Goal: Task Accomplishment & Management: Complete application form

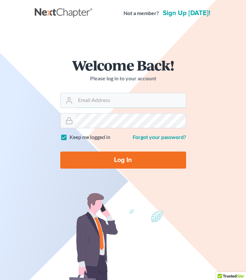
type input "[PERSON_NAME][EMAIL_ADDRESS][DOMAIN_NAME]"
click at [129, 159] on input "Log In" at bounding box center [123, 159] width 126 height 17
type input "Thinking..."
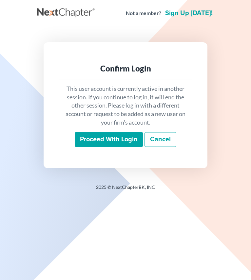
click at [114, 136] on input "Proceed with login" at bounding box center [109, 139] width 68 height 15
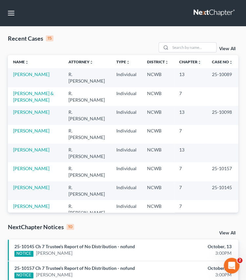
click at [30, 77] on td "[PERSON_NAME]" at bounding box center [35, 77] width 55 height 19
click at [24, 73] on link "[PERSON_NAME]" at bounding box center [31, 74] width 36 height 6
select select "4"
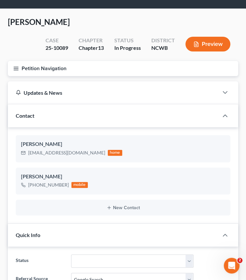
scroll to position [16, 0]
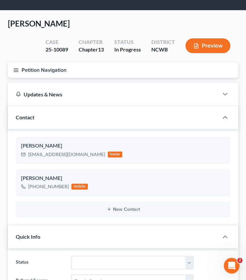
click at [17, 71] on icon "button" at bounding box center [16, 70] width 6 height 6
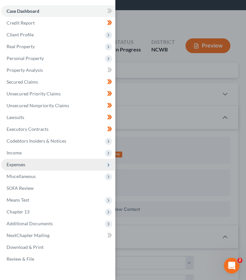
click at [19, 165] on span "Expenses" at bounding box center [16, 164] width 19 height 6
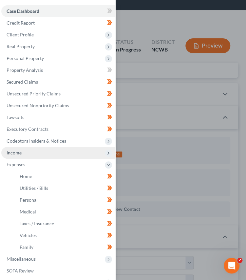
click at [18, 154] on span "Income" at bounding box center [14, 153] width 15 height 6
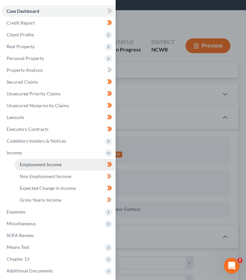
click at [30, 167] on span "Employment Income" at bounding box center [41, 164] width 42 height 6
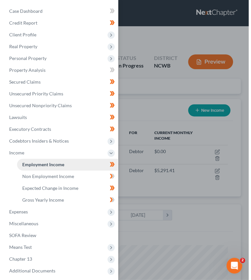
scroll to position [102, 217]
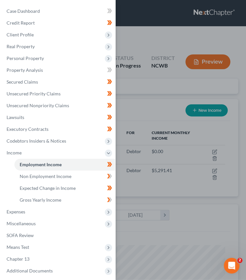
click at [128, 38] on div "Case Dashboard Payments Invoices Payments Payments Credit Report Client Profile" at bounding box center [123, 140] width 246 height 280
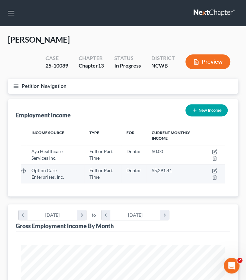
click at [45, 173] on div "Option Care Enterprises, Inc." at bounding box center [54, 173] width 47 height 13
click at [214, 170] on icon "button" at bounding box center [214, 170] width 5 height 5
select select "0"
select select "14"
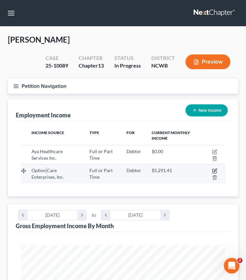
select select "2"
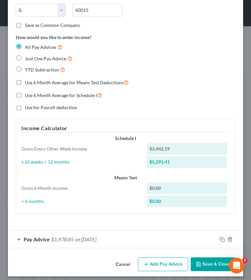
scroll to position [134, 0]
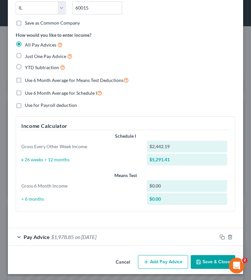
click at [162, 260] on button "Add Pay Advice" at bounding box center [163, 262] width 50 height 14
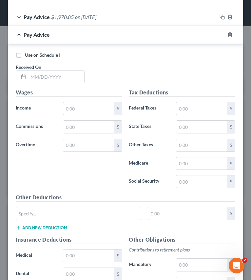
scroll to position [354, 0]
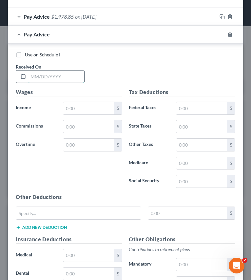
click at [47, 76] on input "text" at bounding box center [56, 76] width 56 height 12
type input "[DATE]"
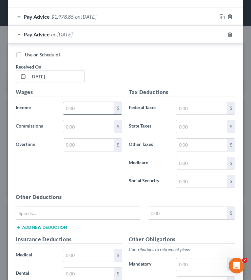
click at [85, 104] on input "text" at bounding box center [88, 108] width 51 height 12
type input "2,449.41"
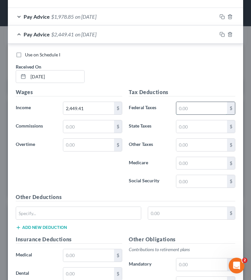
click at [190, 106] on input "text" at bounding box center [201, 108] width 51 height 12
type input "197.00"
click at [198, 125] on input "text" at bounding box center [201, 126] width 51 height 12
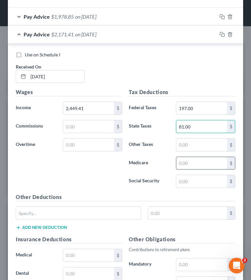
type input "81.00"
click at [202, 159] on input "text" at bounding box center [201, 163] width 51 height 12
type input "35.52"
click at [206, 177] on input "text" at bounding box center [201, 181] width 51 height 12
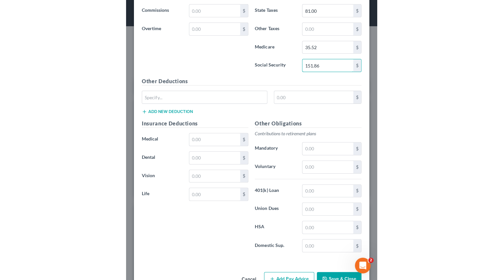
scroll to position [470, 0]
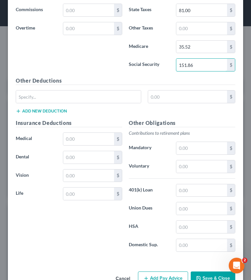
type input "151.86"
click at [97, 246] on div "Insurance Deductions Medical $ Dental $ Vision $ Life $" at bounding box center [68, 188] width 113 height 138
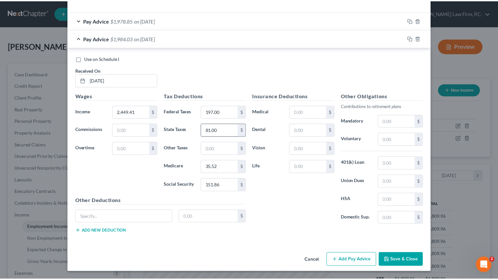
scroll to position [220, 0]
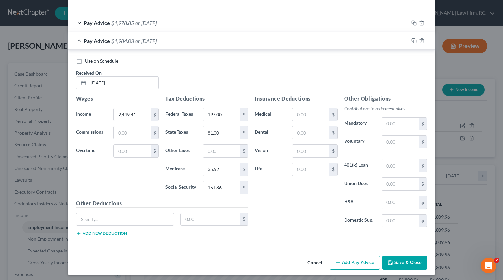
click at [251, 262] on icon "button" at bounding box center [390, 263] width 4 height 4
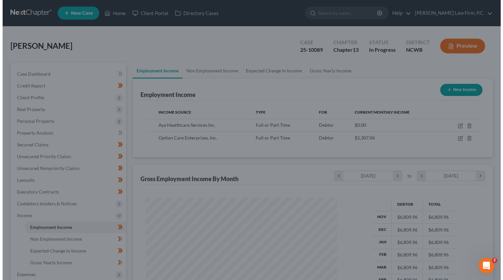
scroll to position [327388, 327302]
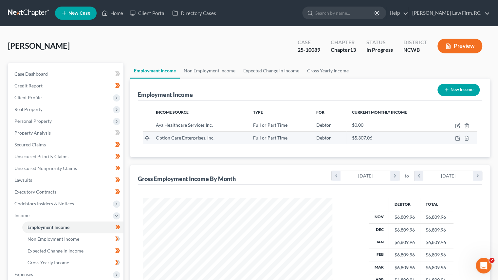
click at [194, 137] on span "Option Care Enterprises, Inc." at bounding box center [185, 138] width 59 height 6
click at [251, 139] on icon "button" at bounding box center [457, 138] width 5 height 5
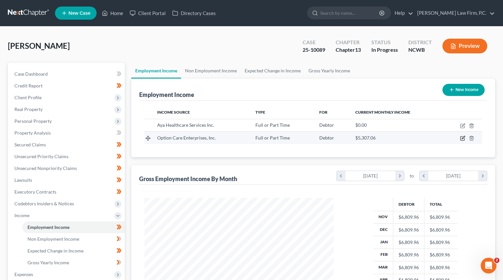
select select "0"
select select "14"
select select "2"
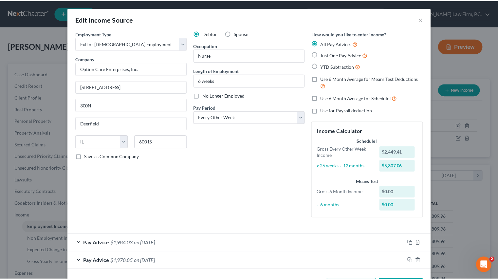
scroll to position [25, 0]
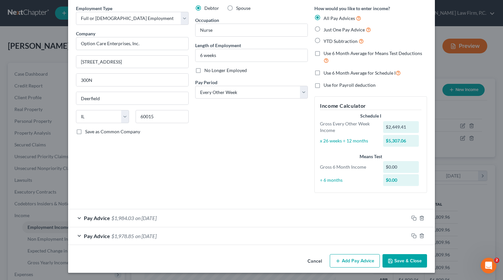
click at [251, 261] on button "Save & Close" at bounding box center [405, 261] width 45 height 14
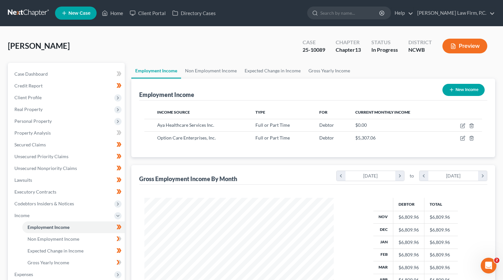
scroll to position [327388, 327302]
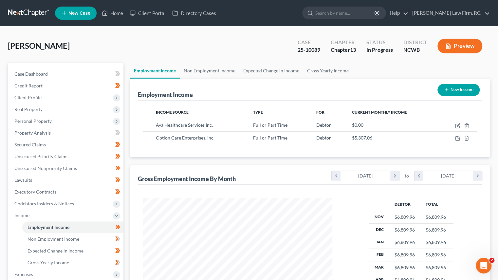
click at [251, 40] on button "Preview" at bounding box center [460, 46] width 45 height 15
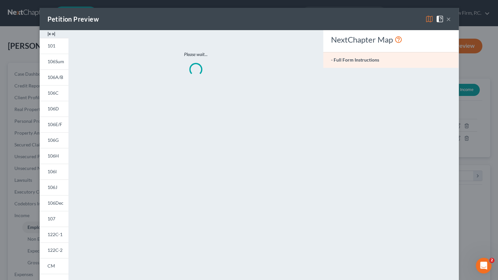
scroll to position [117, 204]
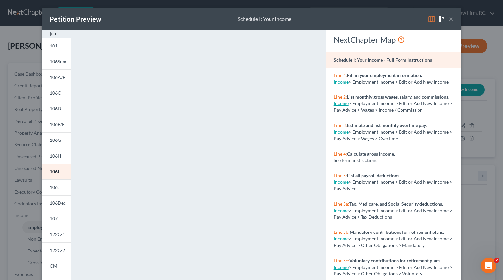
click at [251, 21] on div "Petition Preview Schedule I: Your Income ×" at bounding box center [251, 19] width 419 height 22
click at [251, 19] on button "×" at bounding box center [451, 19] width 5 height 8
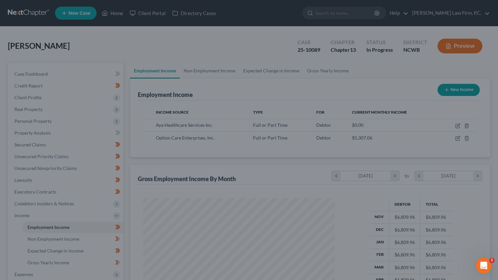
scroll to position [327388, 327302]
